Goal: Task Accomplishment & Management: Manage account settings

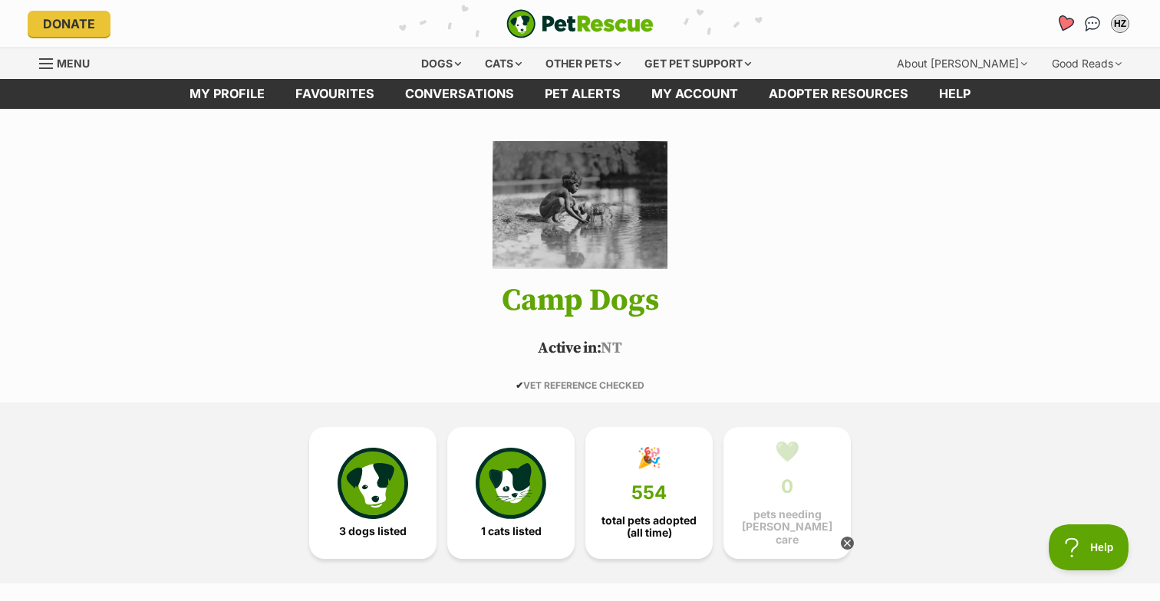
click at [1066, 18] on icon "Favourites" at bounding box center [1065, 24] width 18 height 18
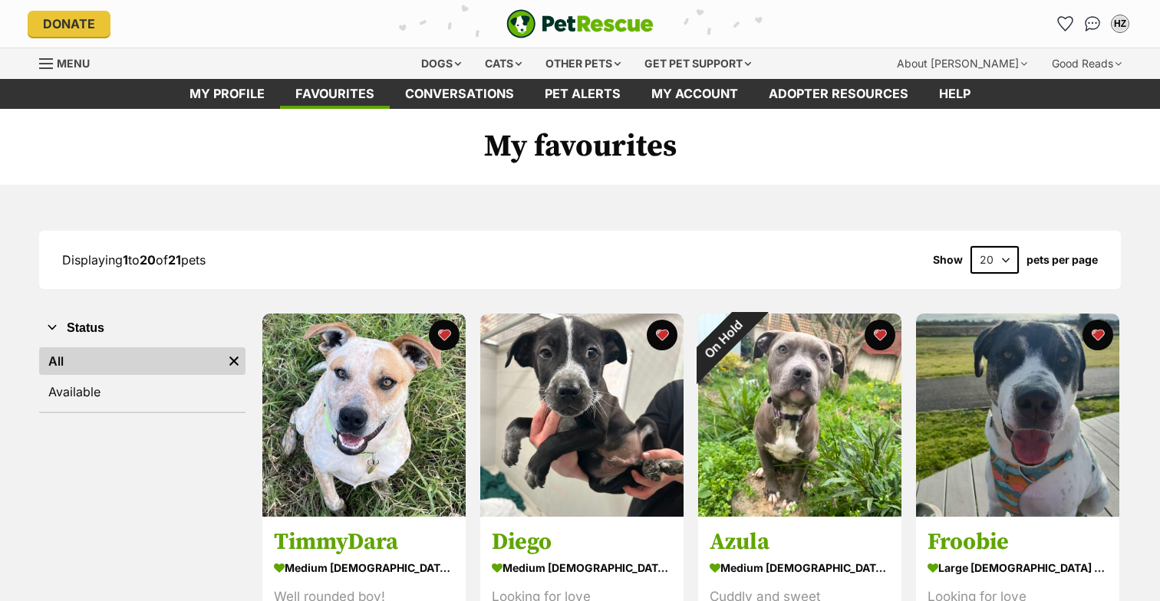
click at [1006, 261] on select "20 40 60" at bounding box center [994, 260] width 48 height 28
select select "60"
click at [970, 246] on select "20 40 60" at bounding box center [994, 260] width 48 height 28
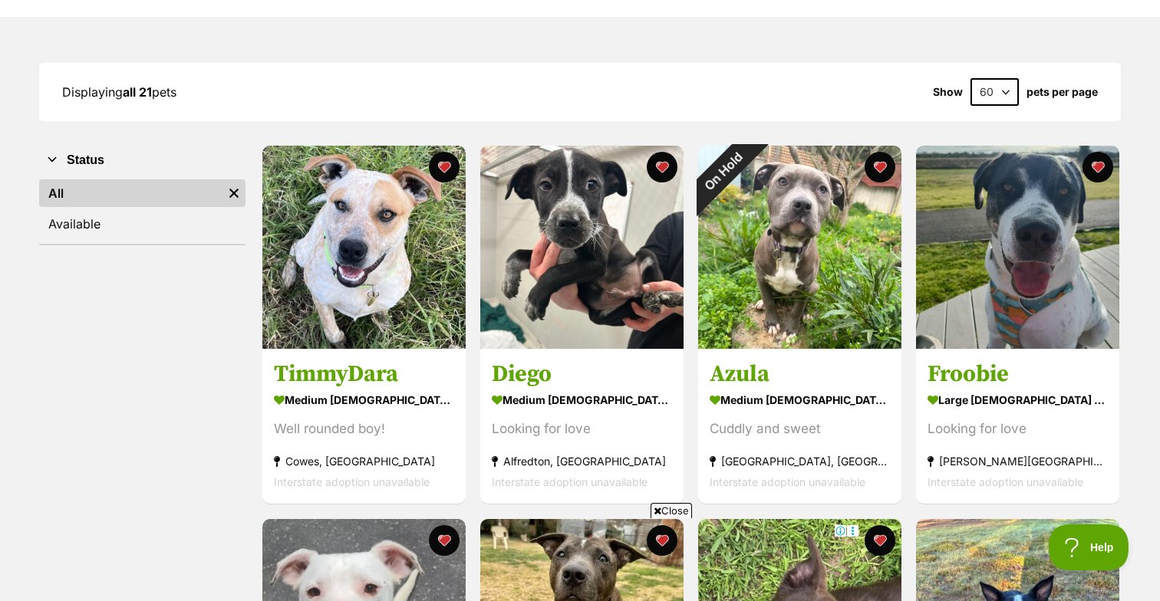
scroll to position [178, 0]
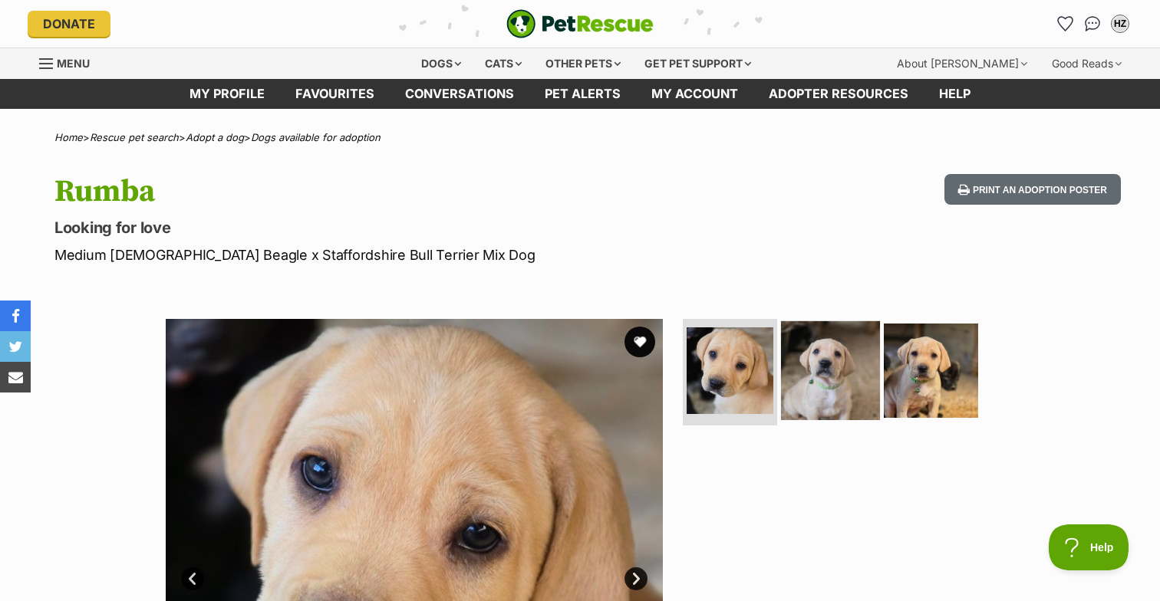
click at [826, 393] on img at bounding box center [830, 370] width 99 height 99
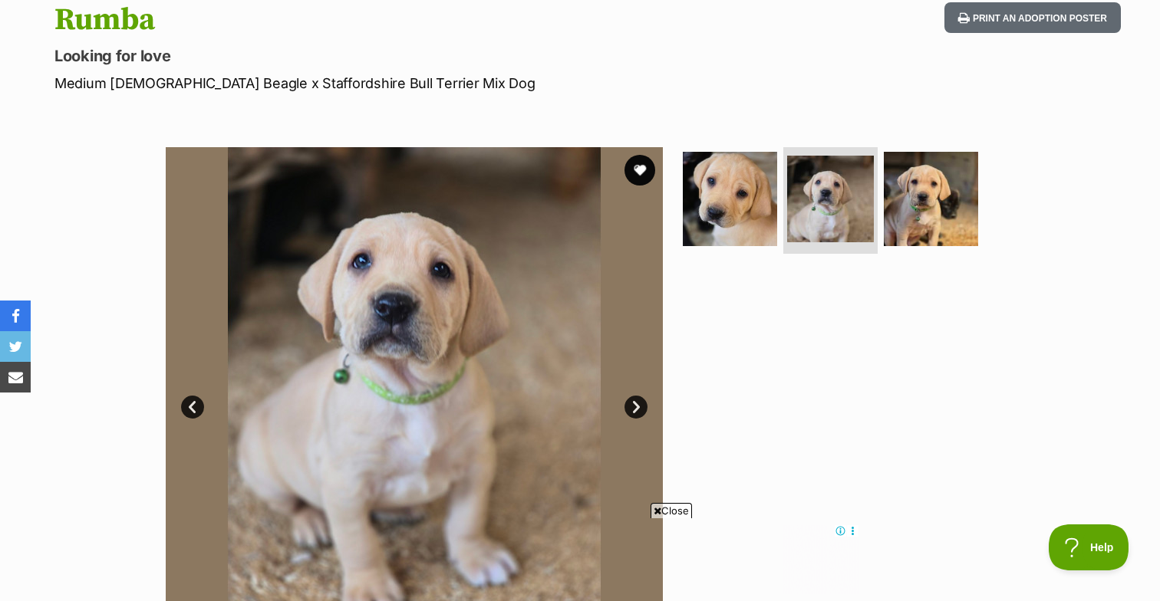
scroll to position [171, 0]
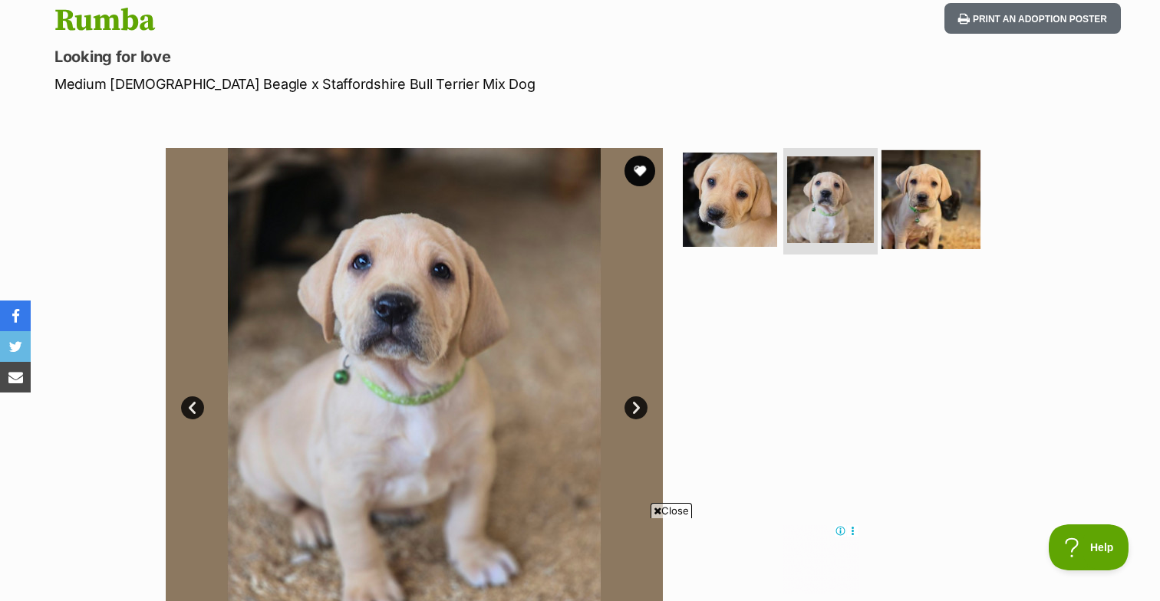
click at [933, 201] on img at bounding box center [930, 199] width 99 height 99
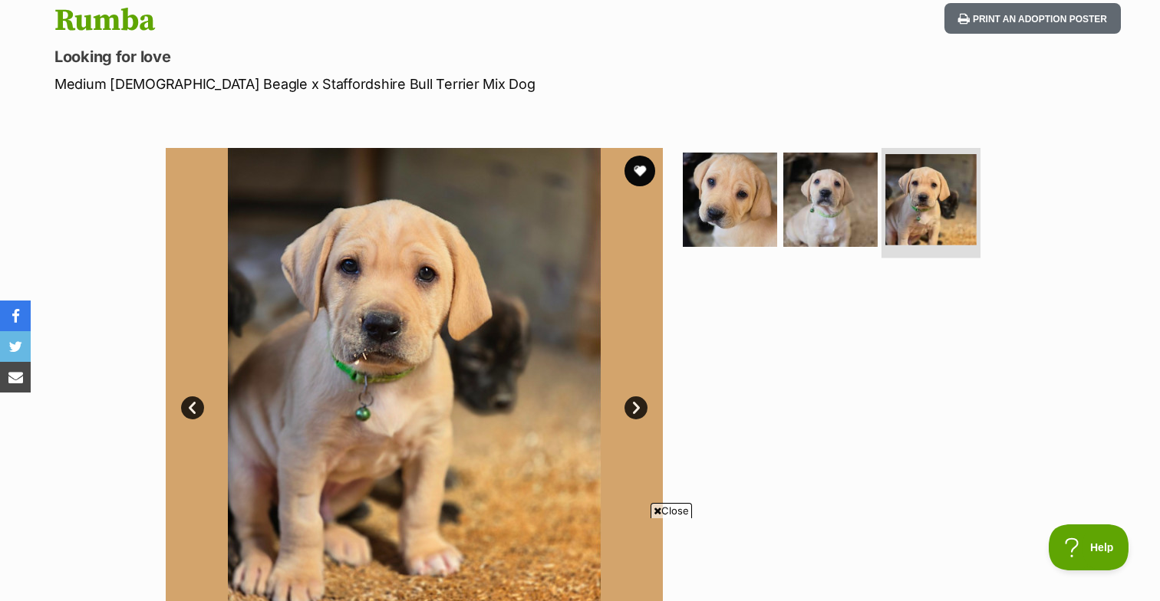
scroll to position [0, 0]
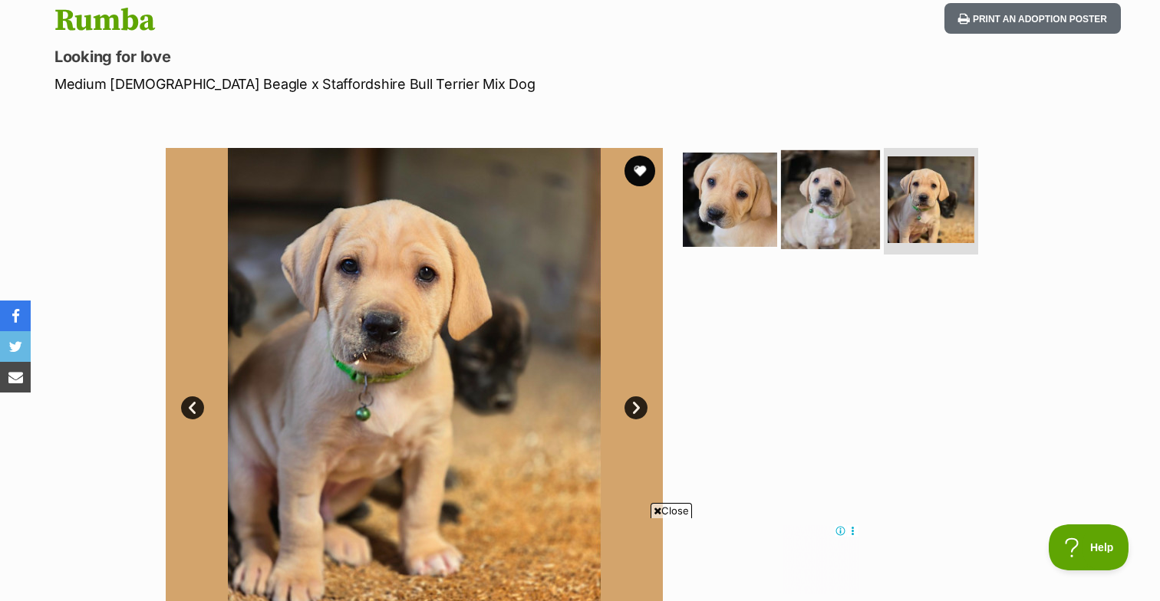
click at [838, 189] on img at bounding box center [830, 199] width 99 height 99
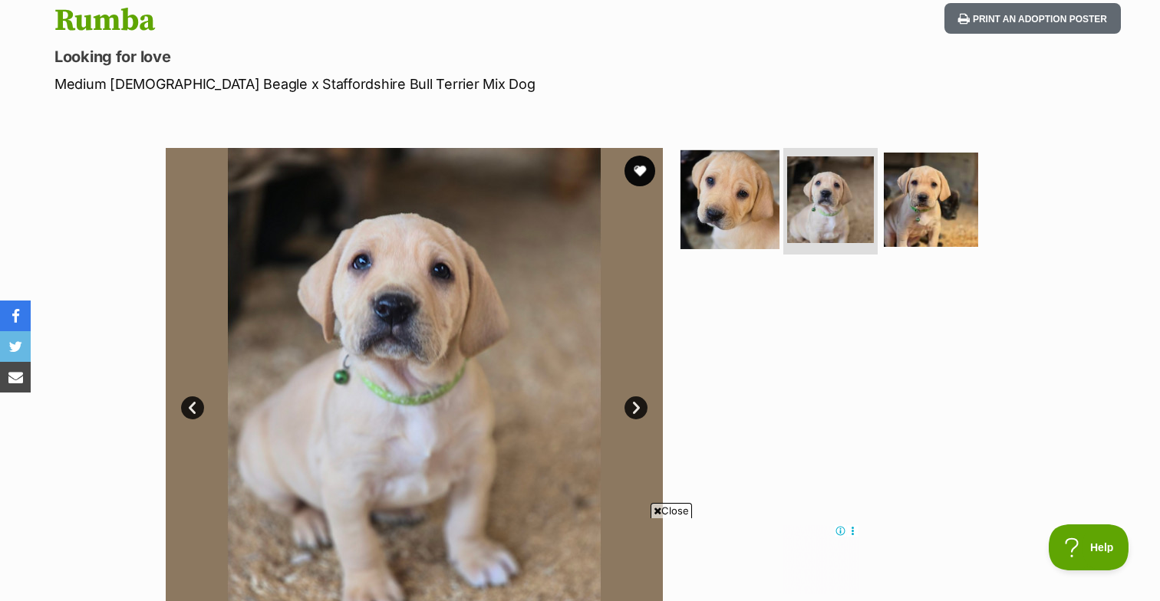
click at [726, 188] on img at bounding box center [729, 199] width 99 height 99
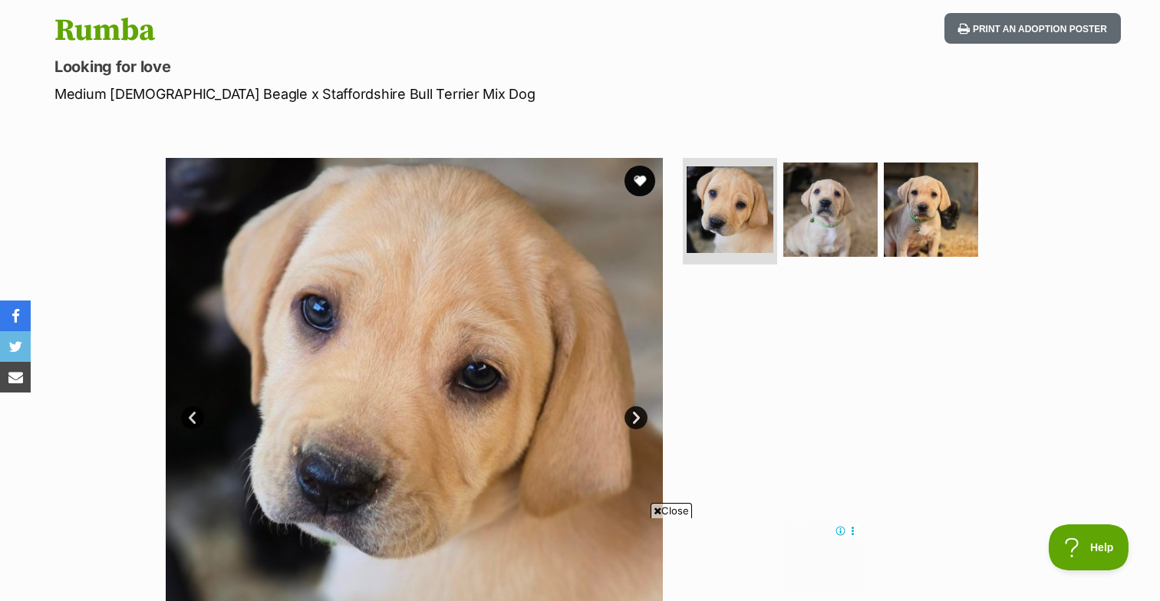
scroll to position [124, 0]
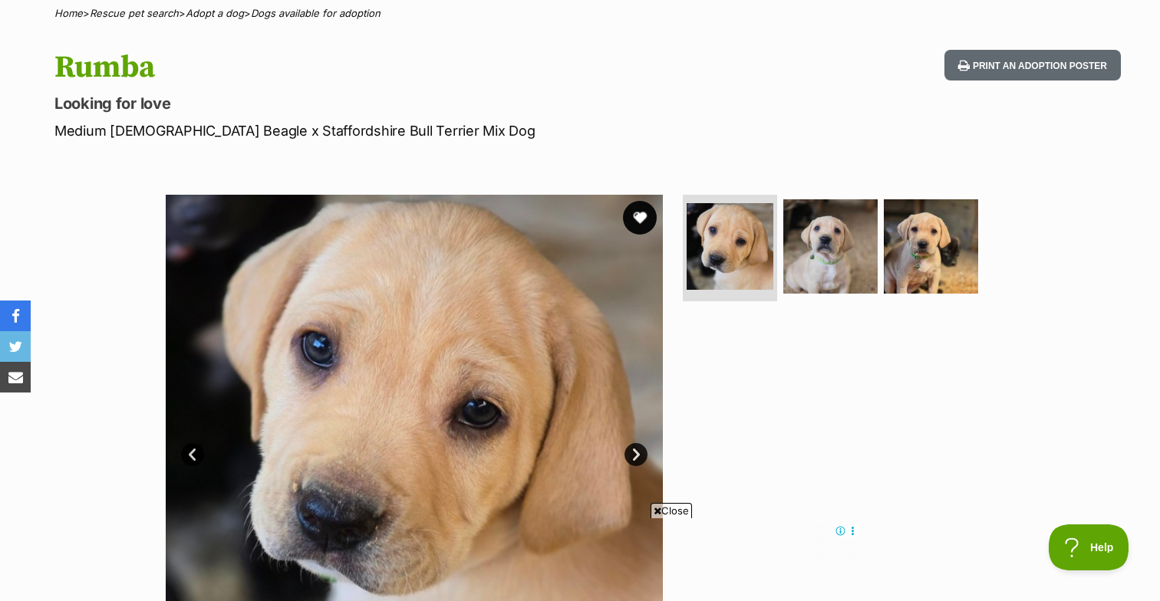
click at [636, 216] on button "favourite" at bounding box center [640, 218] width 34 height 34
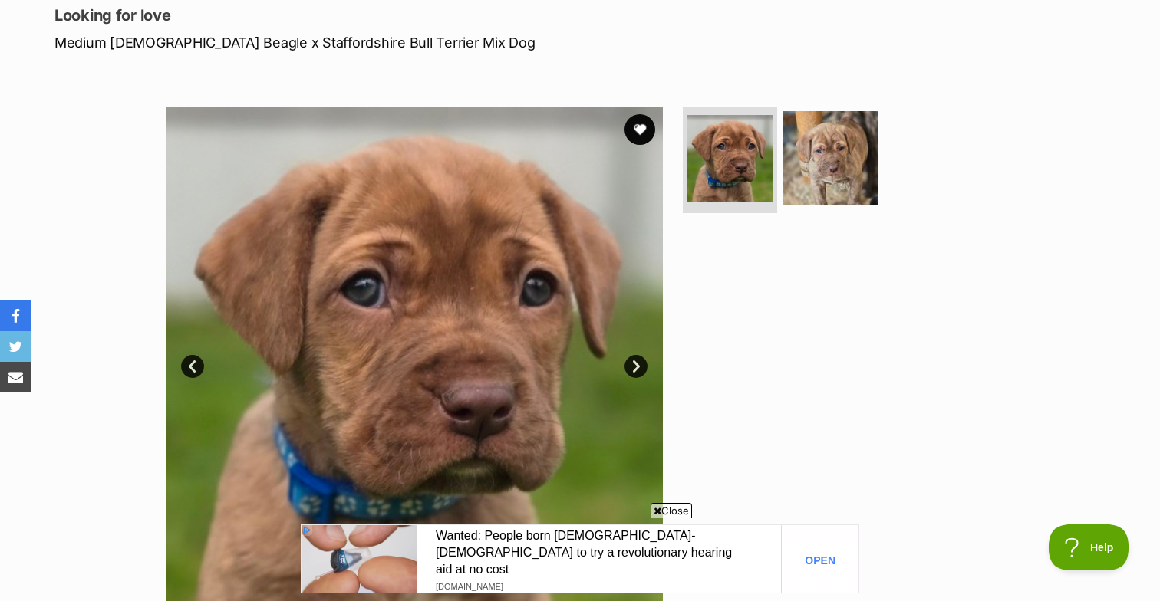
scroll to position [225, 0]
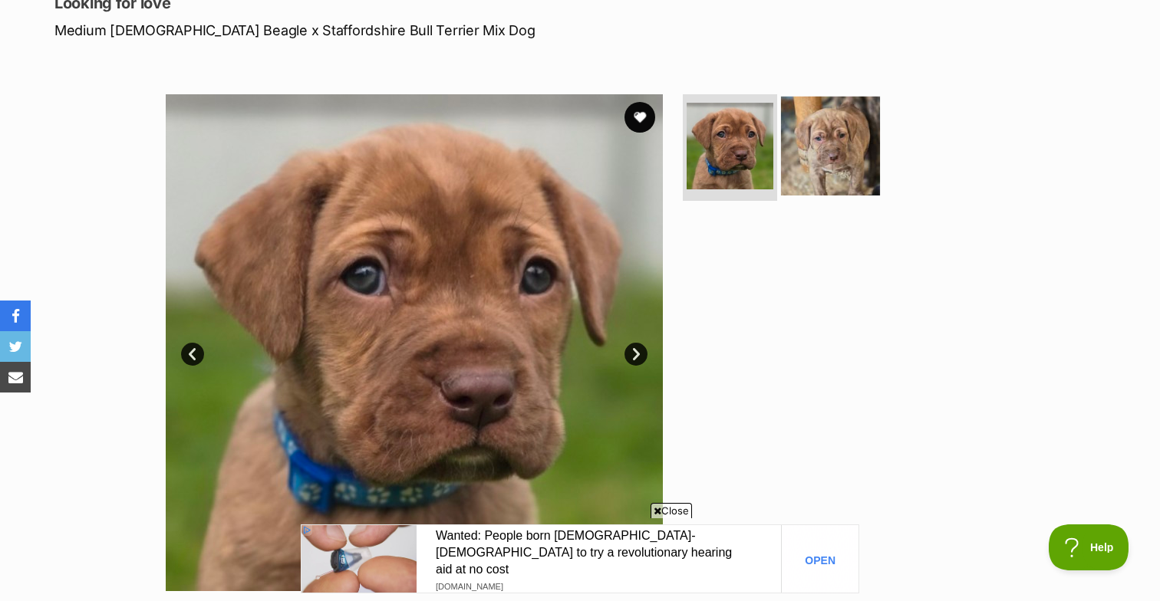
click at [820, 153] on img at bounding box center [830, 145] width 99 height 99
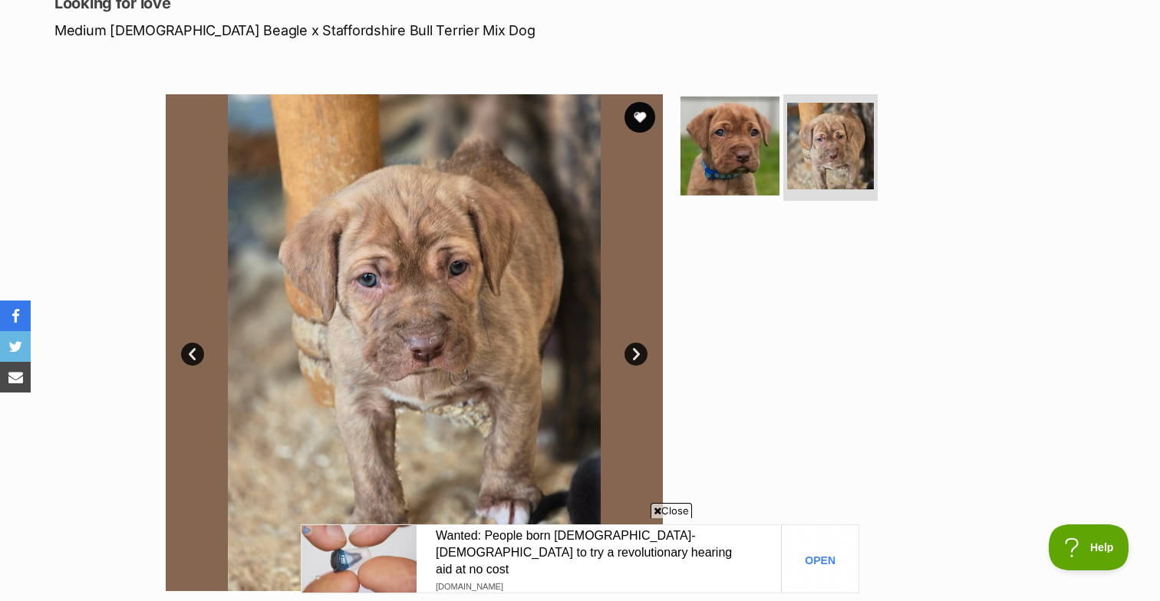
click at [738, 143] on img at bounding box center [729, 145] width 99 height 99
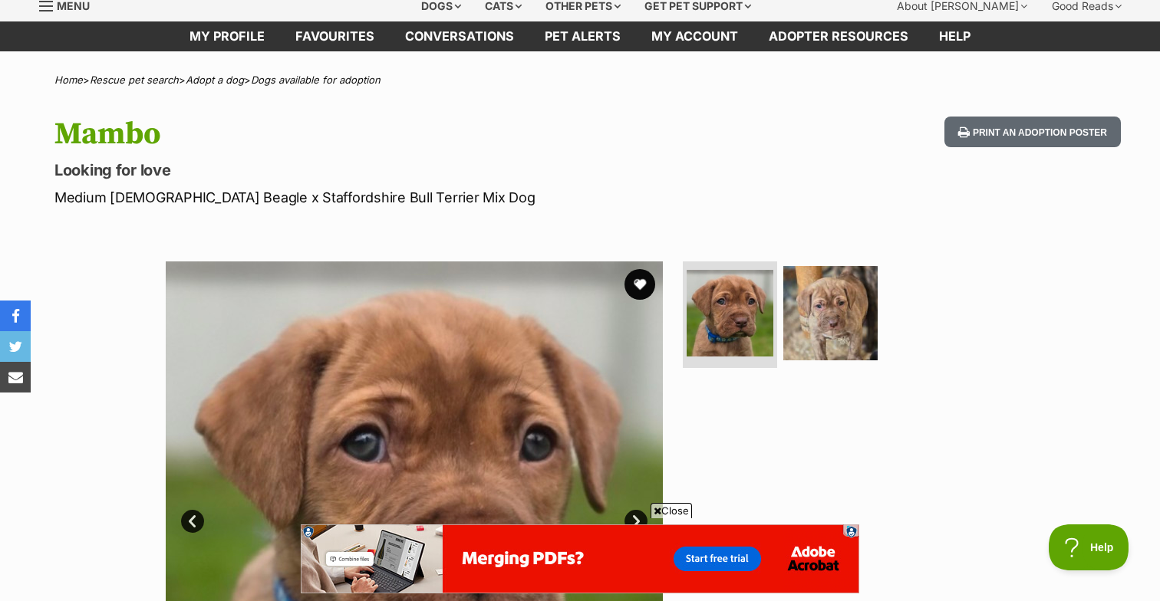
scroll to position [57, 0]
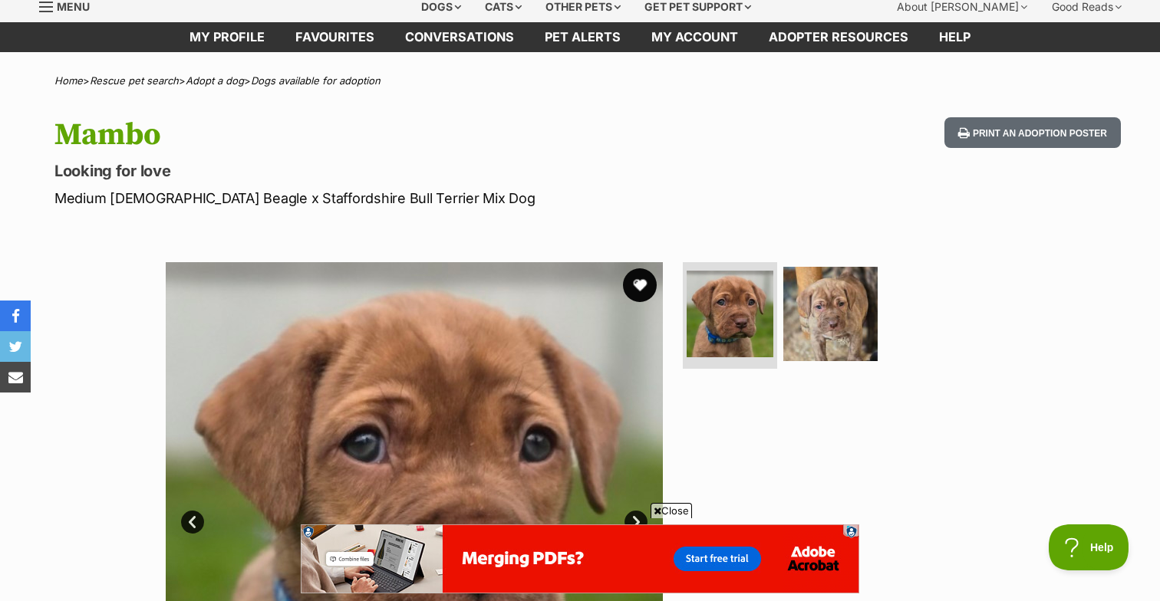
click at [642, 282] on button "favourite" at bounding box center [640, 285] width 34 height 34
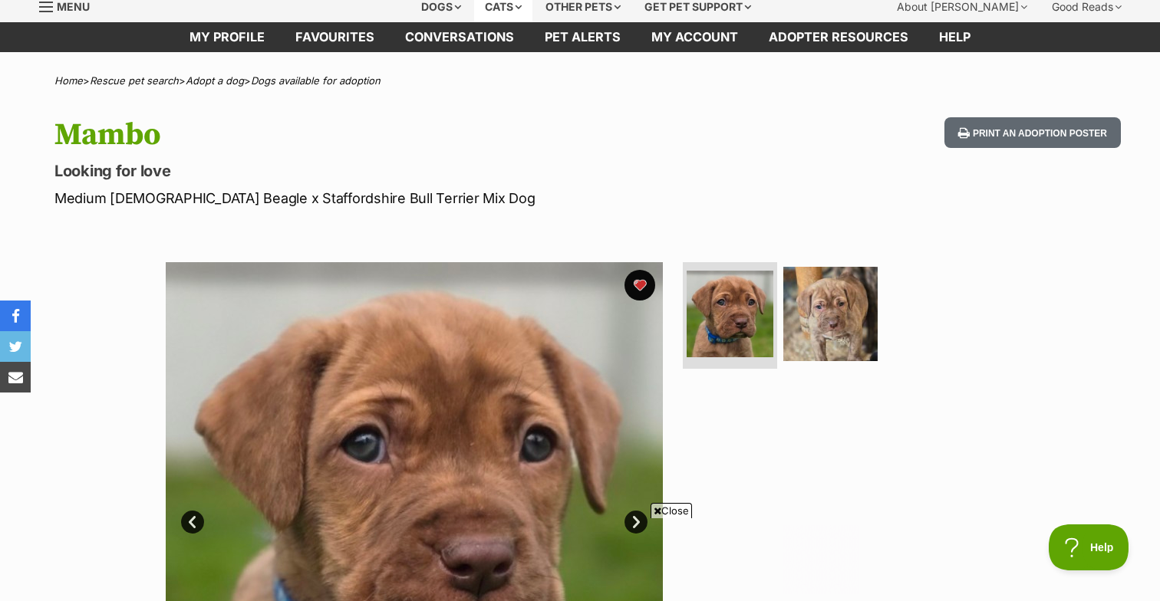
scroll to position [0, 0]
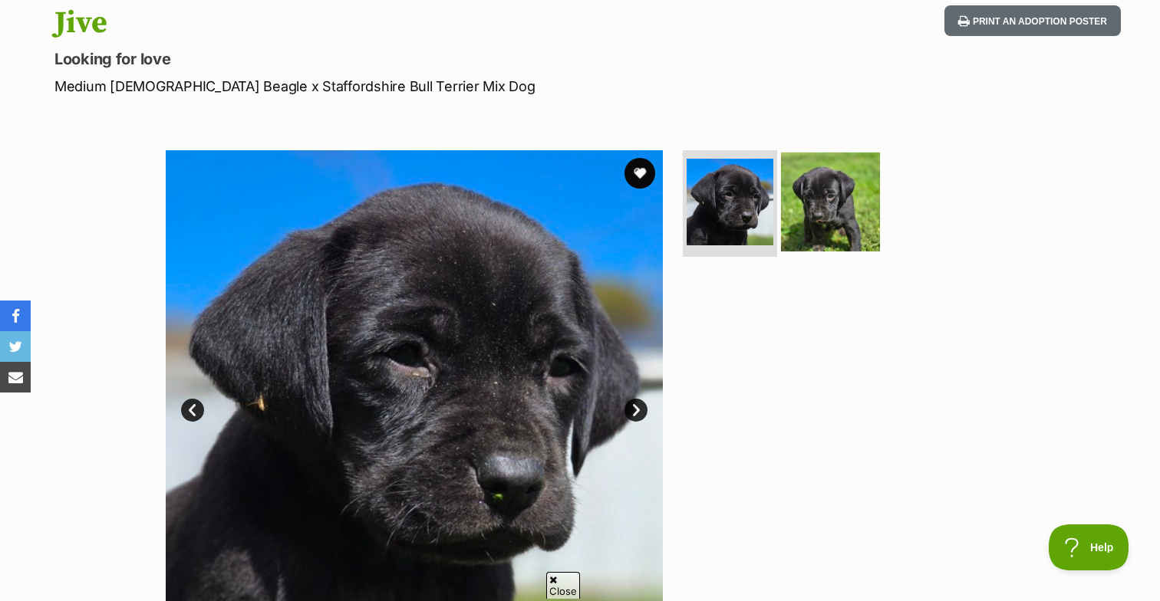
click at [841, 212] on img at bounding box center [830, 201] width 99 height 99
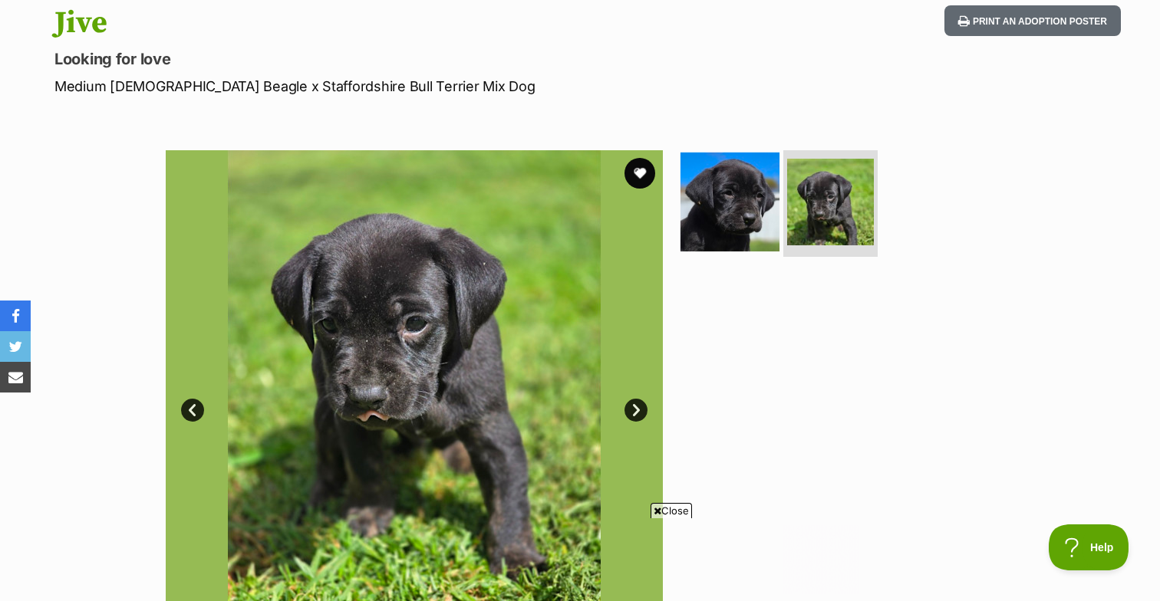
click at [720, 196] on img at bounding box center [729, 201] width 99 height 99
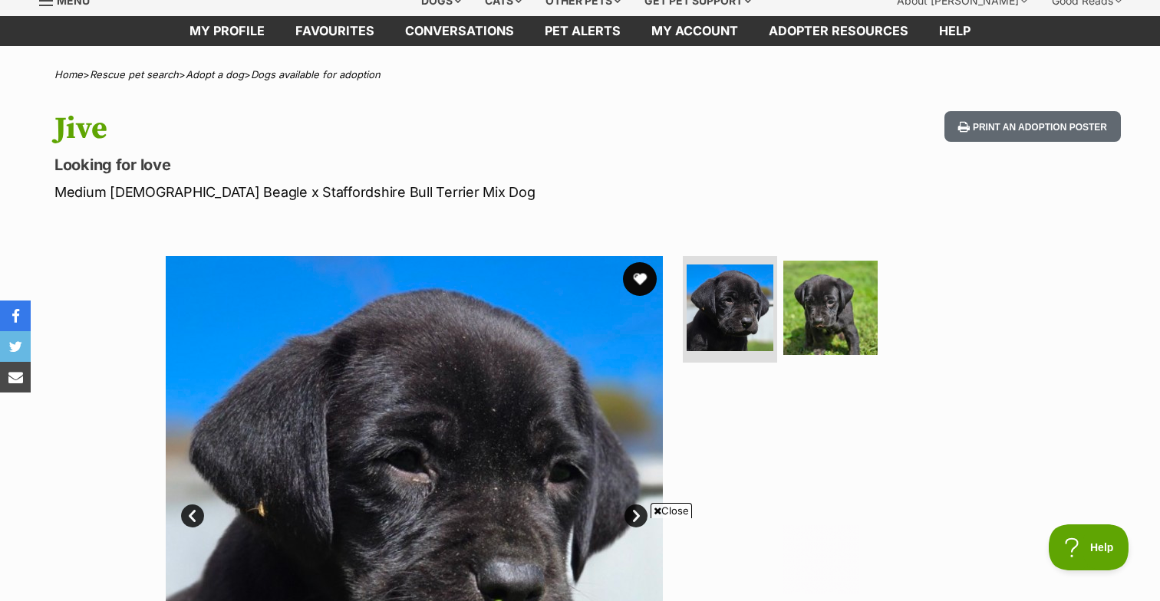
click at [642, 277] on button "favourite" at bounding box center [640, 279] width 34 height 34
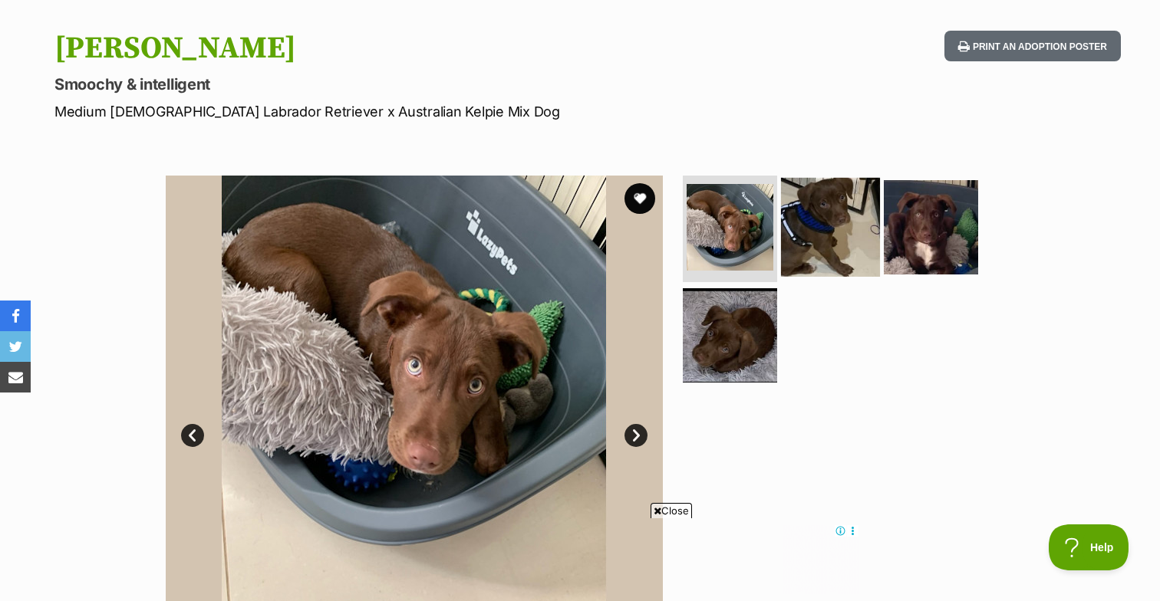
click at [819, 236] on img at bounding box center [830, 226] width 99 height 99
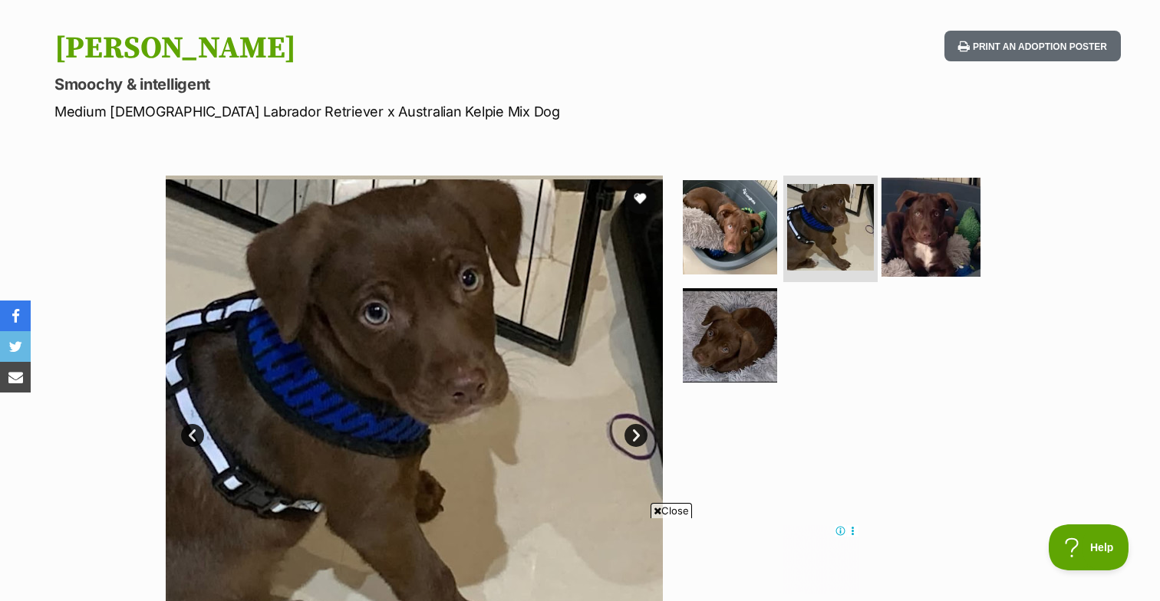
click at [916, 229] on img at bounding box center [930, 226] width 99 height 99
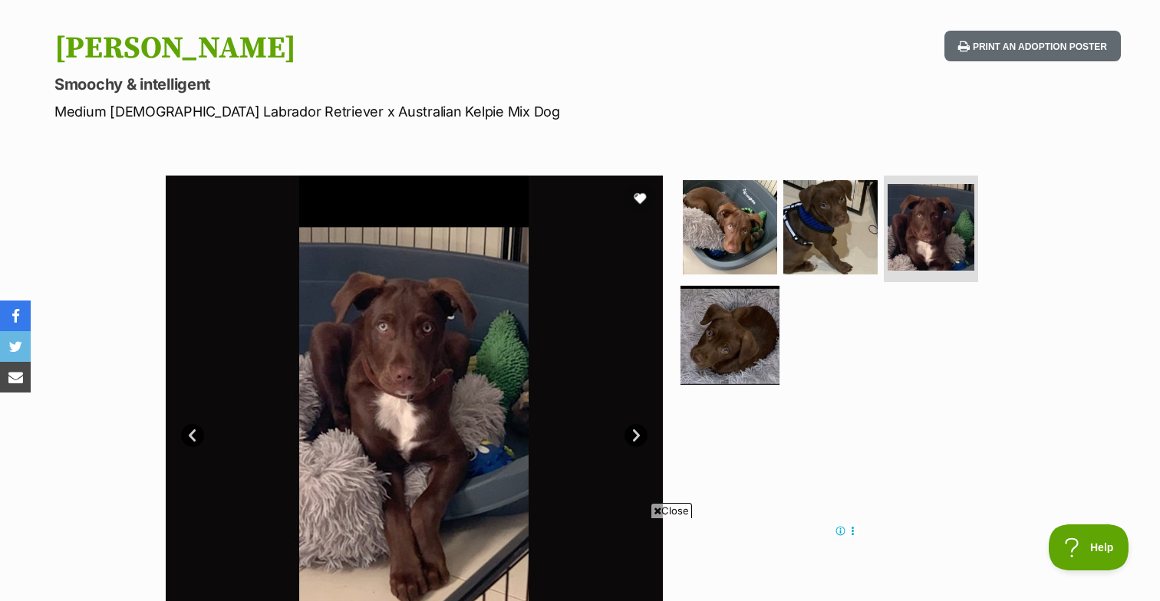
click at [741, 338] on img at bounding box center [729, 335] width 99 height 99
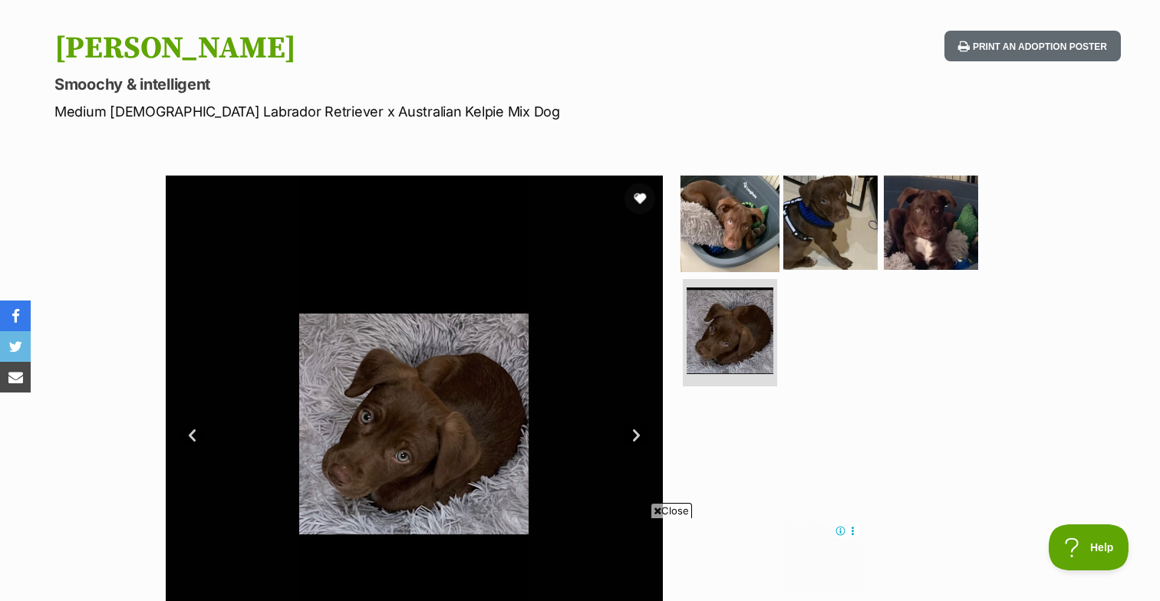
click at [752, 226] on img at bounding box center [729, 222] width 99 height 99
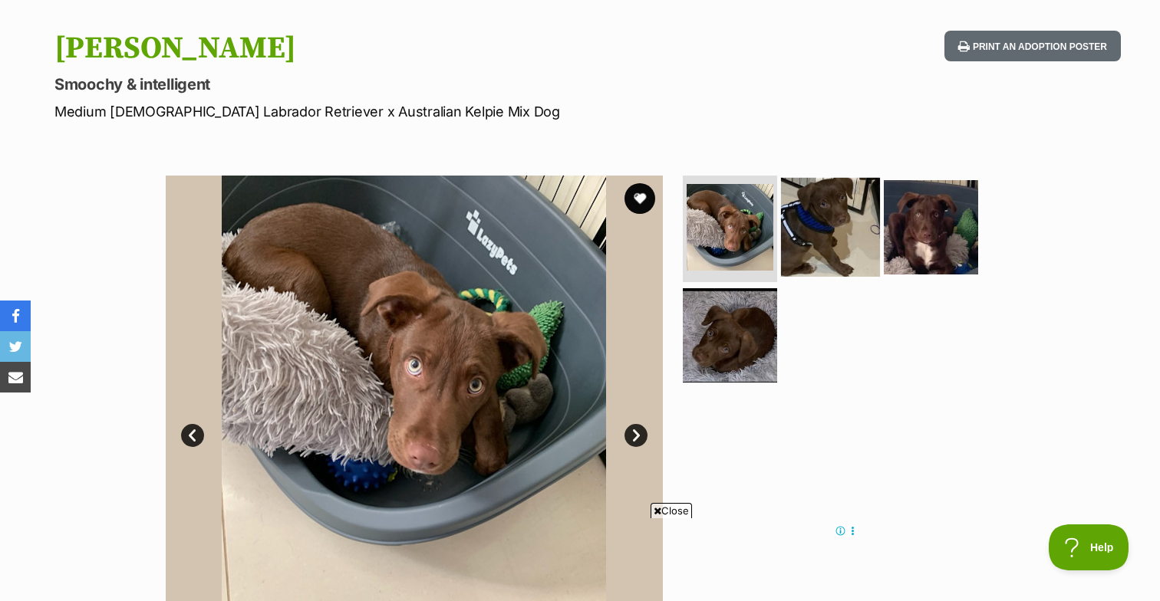
click at [824, 239] on img at bounding box center [830, 226] width 99 height 99
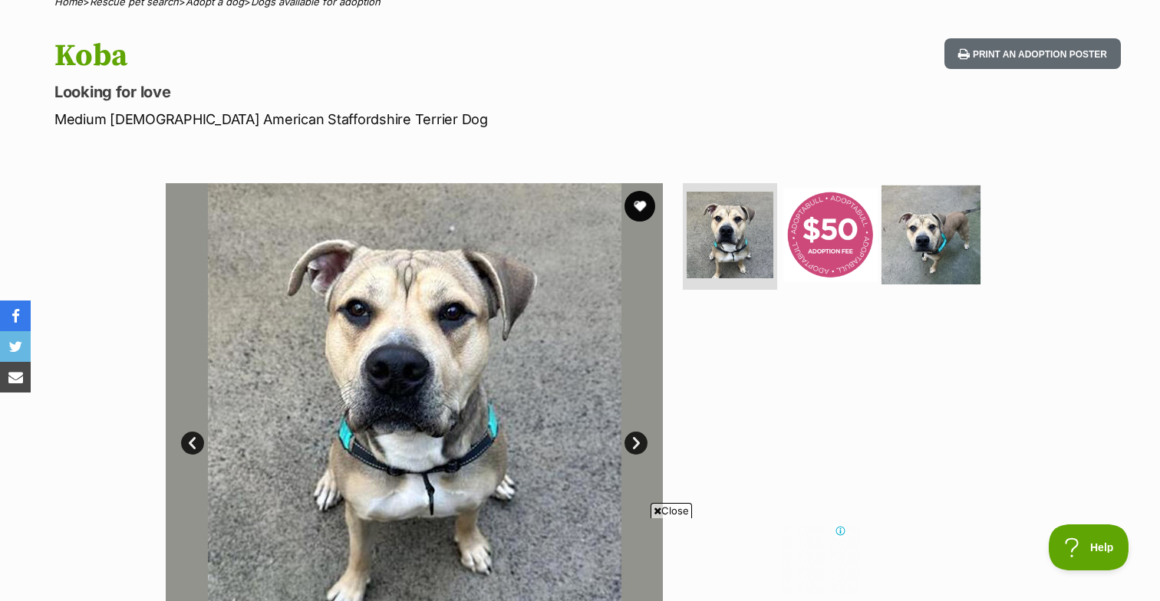
click at [948, 216] on img at bounding box center [930, 234] width 99 height 99
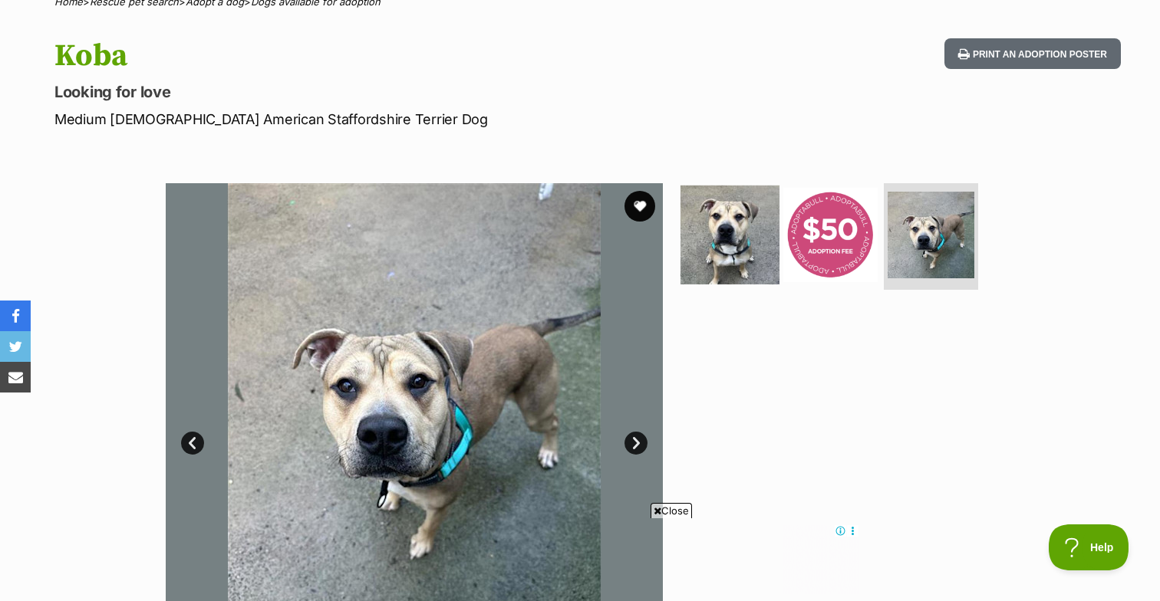
click at [728, 236] on img at bounding box center [729, 234] width 99 height 99
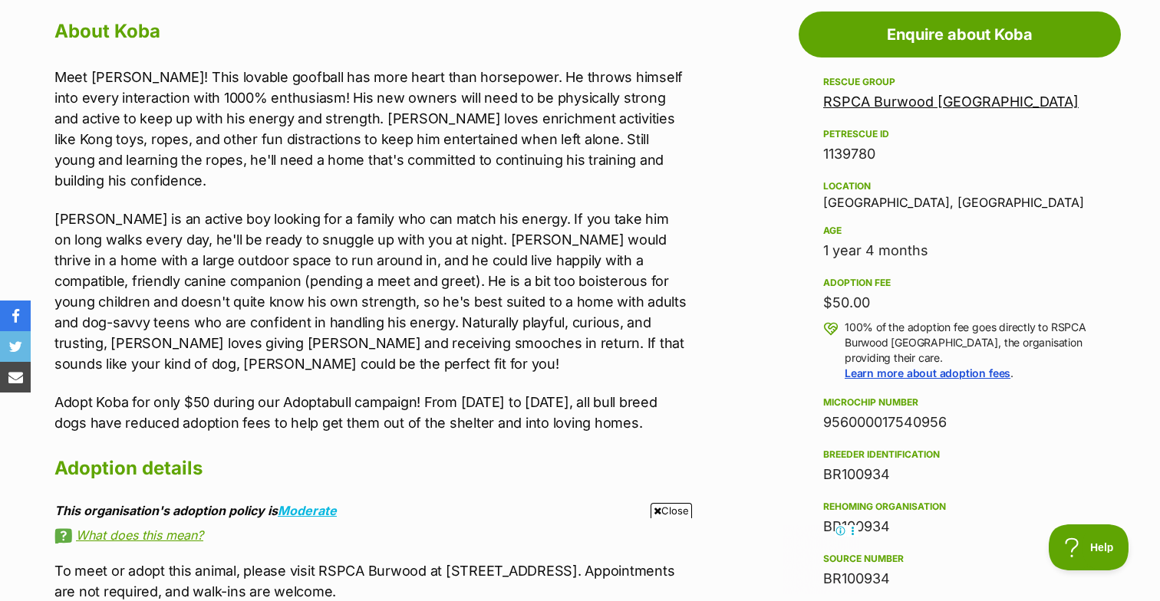
scroll to position [852, 0]
